Goal: Task Accomplishment & Management: Use online tool/utility

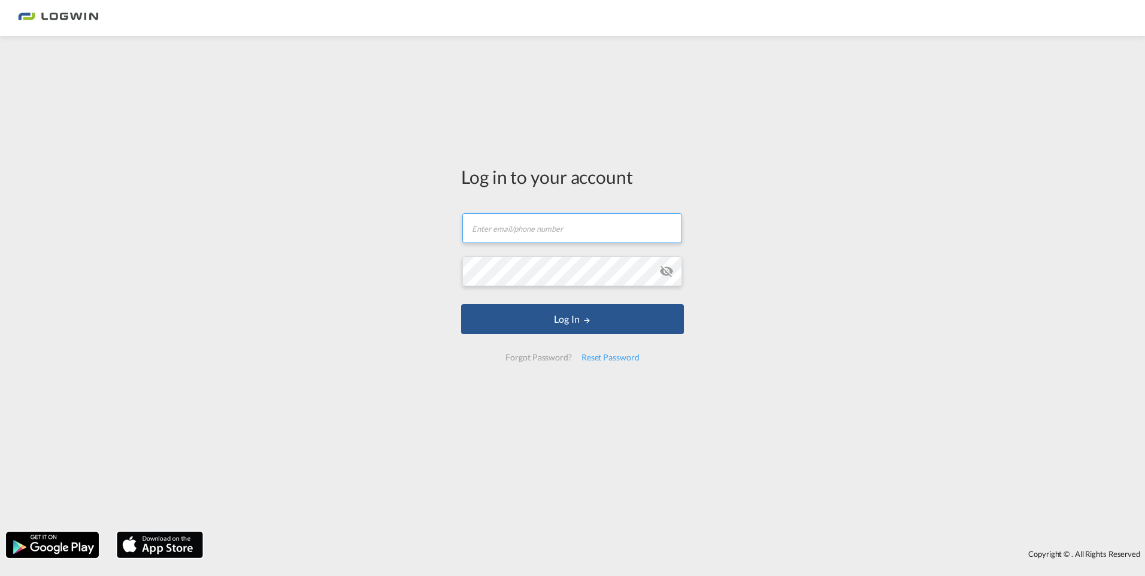
click at [562, 219] on input "text" at bounding box center [572, 228] width 220 height 30
paste input "anja.johns@logwin-logistics.com"
type input "a"
click at [514, 226] on input "text" at bounding box center [572, 228] width 220 height 30
type input "bianca.domes@logwin-logistcs.com"
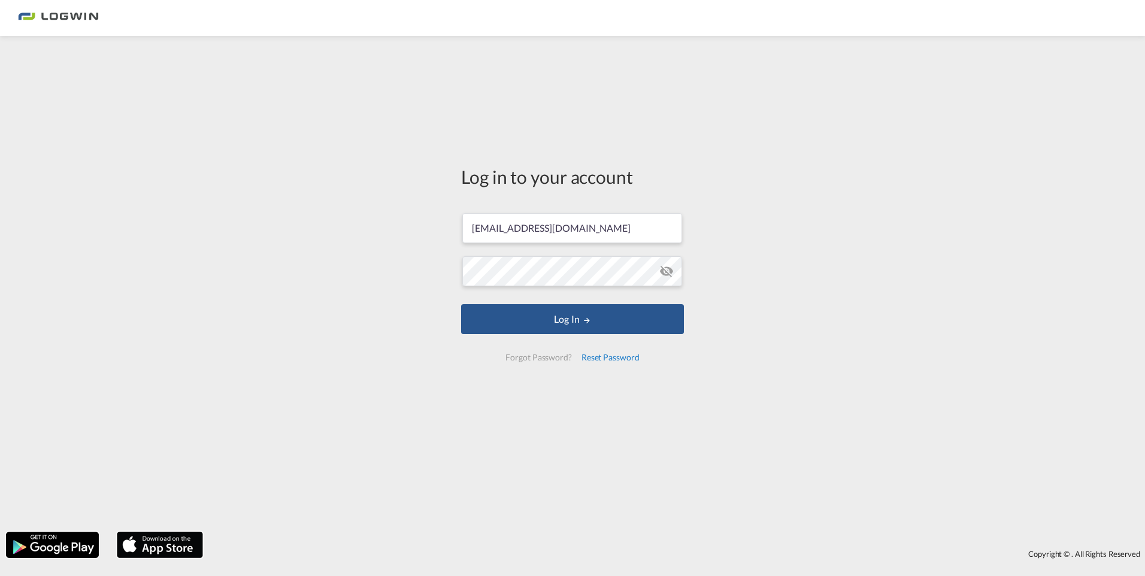
click at [601, 354] on div "Reset Password" at bounding box center [611, 358] width 68 height 22
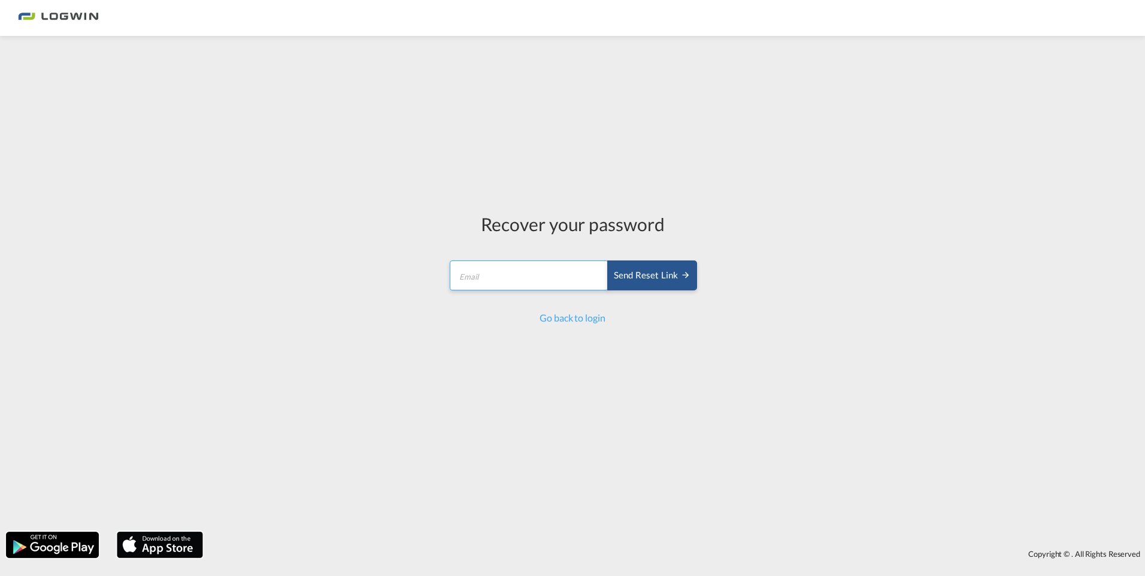
click at [557, 282] on input "email" at bounding box center [529, 275] width 159 height 30
type input "bianca.domes@logwin-logistcs.com"
click at [582, 319] on link "Go back to login" at bounding box center [571, 317] width 65 height 11
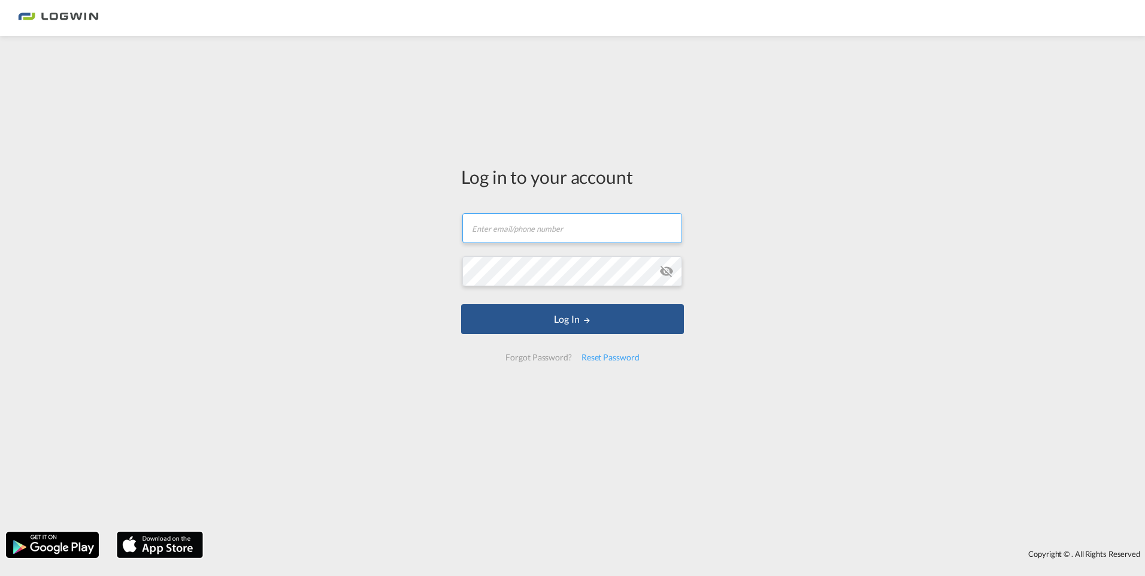
click at [512, 231] on input "text" at bounding box center [572, 228] width 220 height 30
type input "bianca.domes@logwin-logistcs.com"
click at [608, 356] on div "Reset Password" at bounding box center [611, 358] width 68 height 22
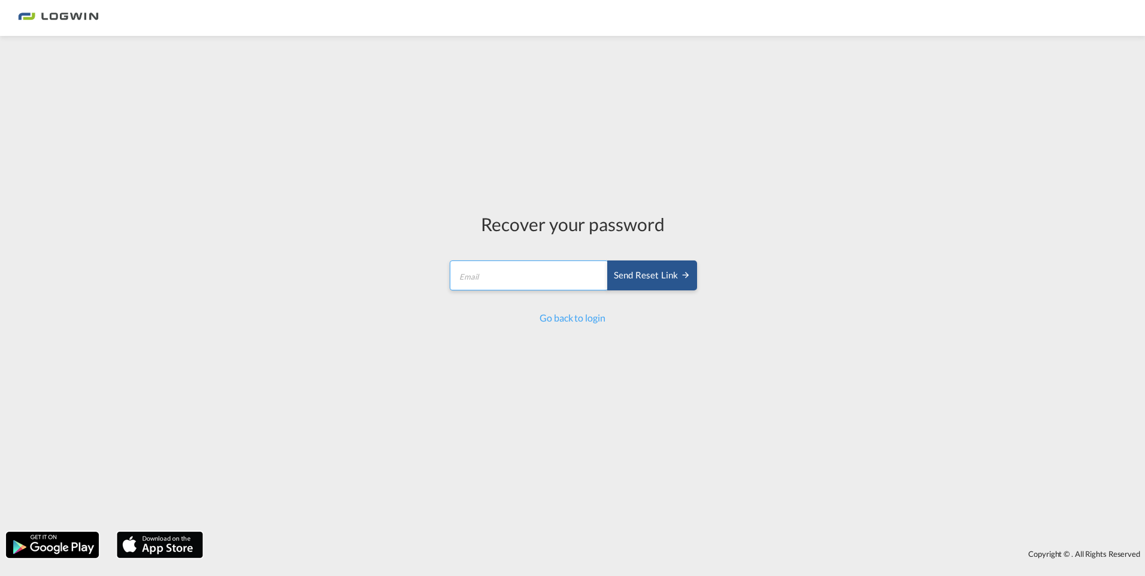
click at [558, 280] on input "email" at bounding box center [529, 275] width 159 height 30
type input "bianca.domes@logwin-logistcs.com"
click at [626, 272] on div "Send reset link" at bounding box center [652, 276] width 77 height 14
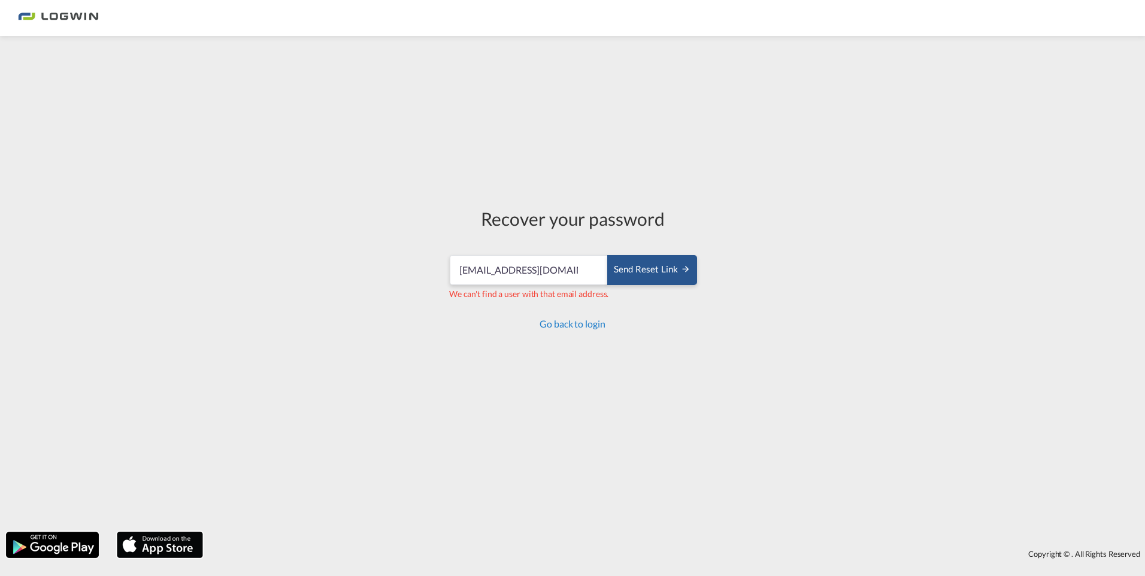
click at [575, 327] on link "Go back to login" at bounding box center [571, 323] width 65 height 11
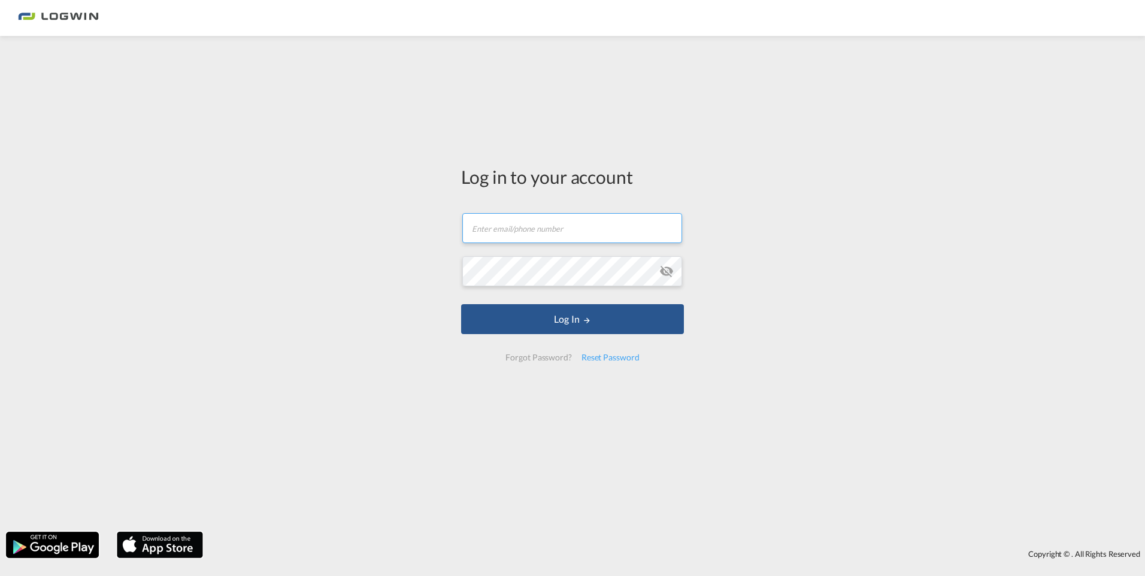
click at [519, 228] on input "text" at bounding box center [572, 228] width 220 height 30
paste input "anja.johns@logwin-logistics.com"
type input "anja.johns@logwin-logistics.com"
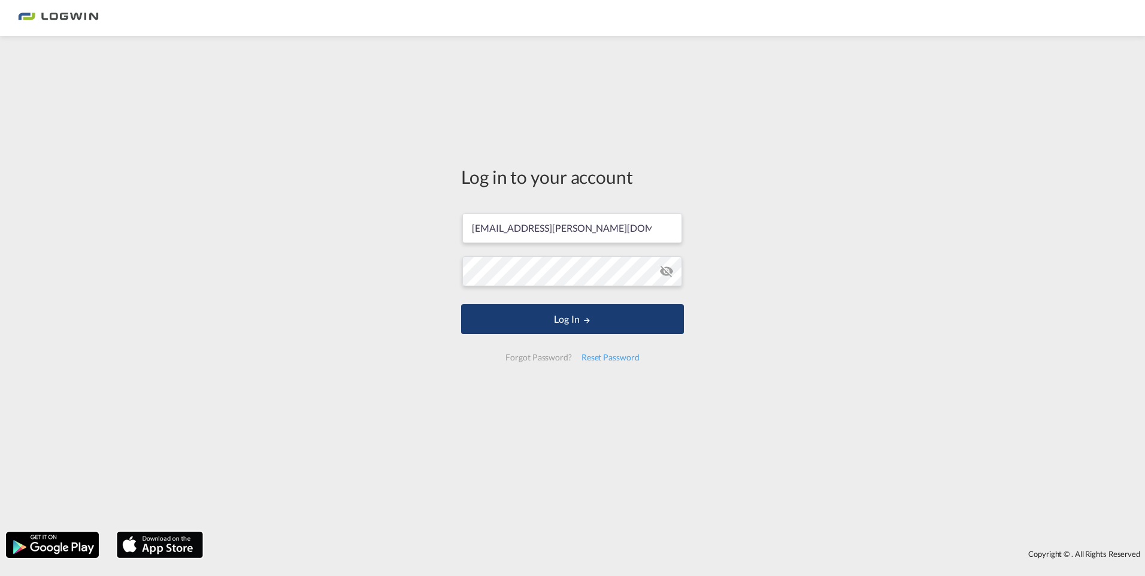
click at [574, 327] on button "Log In" at bounding box center [572, 319] width 223 height 30
click at [672, 271] on md-icon "icon-eye-off" at bounding box center [666, 271] width 14 height 14
click at [609, 316] on button "Log In" at bounding box center [572, 319] width 223 height 30
